Goal: Information Seeking & Learning: Understand process/instructions

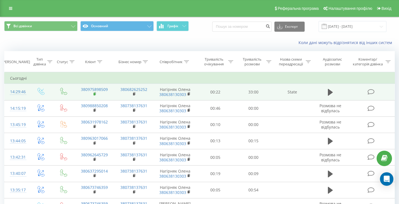
click at [95, 94] on rect at bounding box center [95, 94] width 2 height 3
click at [94, 94] on rect at bounding box center [95, 94] width 2 height 3
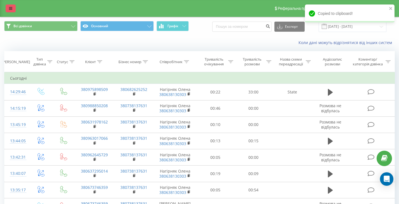
click at [10, 9] on icon at bounding box center [10, 8] width 3 height 4
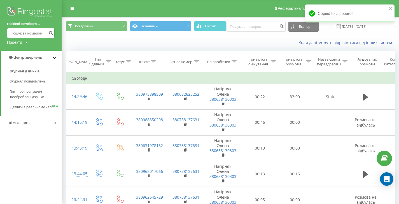
click at [32, 32] on input at bounding box center [31, 33] width 48 height 10
click at [117, 42] on div "Коли дані можуть відрізнятися вiд інших систем" at bounding box center [230, 42] width 337 height 13
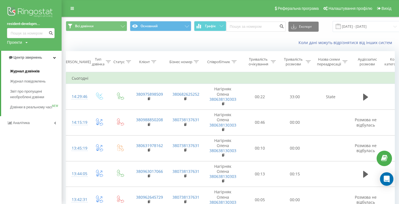
click at [38, 71] on span "Журнал дзвінків" at bounding box center [25, 71] width 30 height 6
